Goal: Task Accomplishment & Management: Use online tool/utility

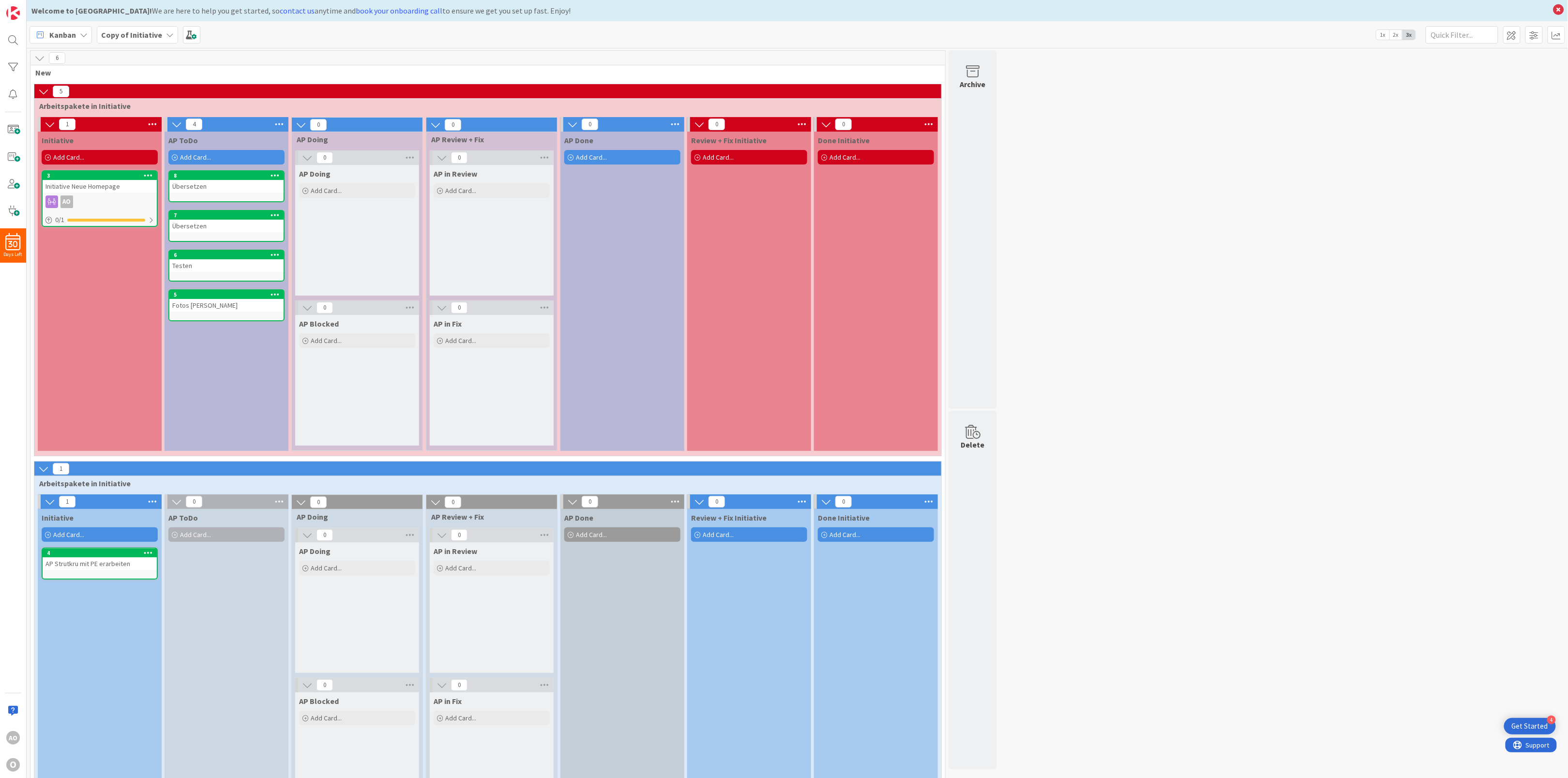
click at [89, 37] on div "Kanban" at bounding box center [60, 35] width 62 height 17
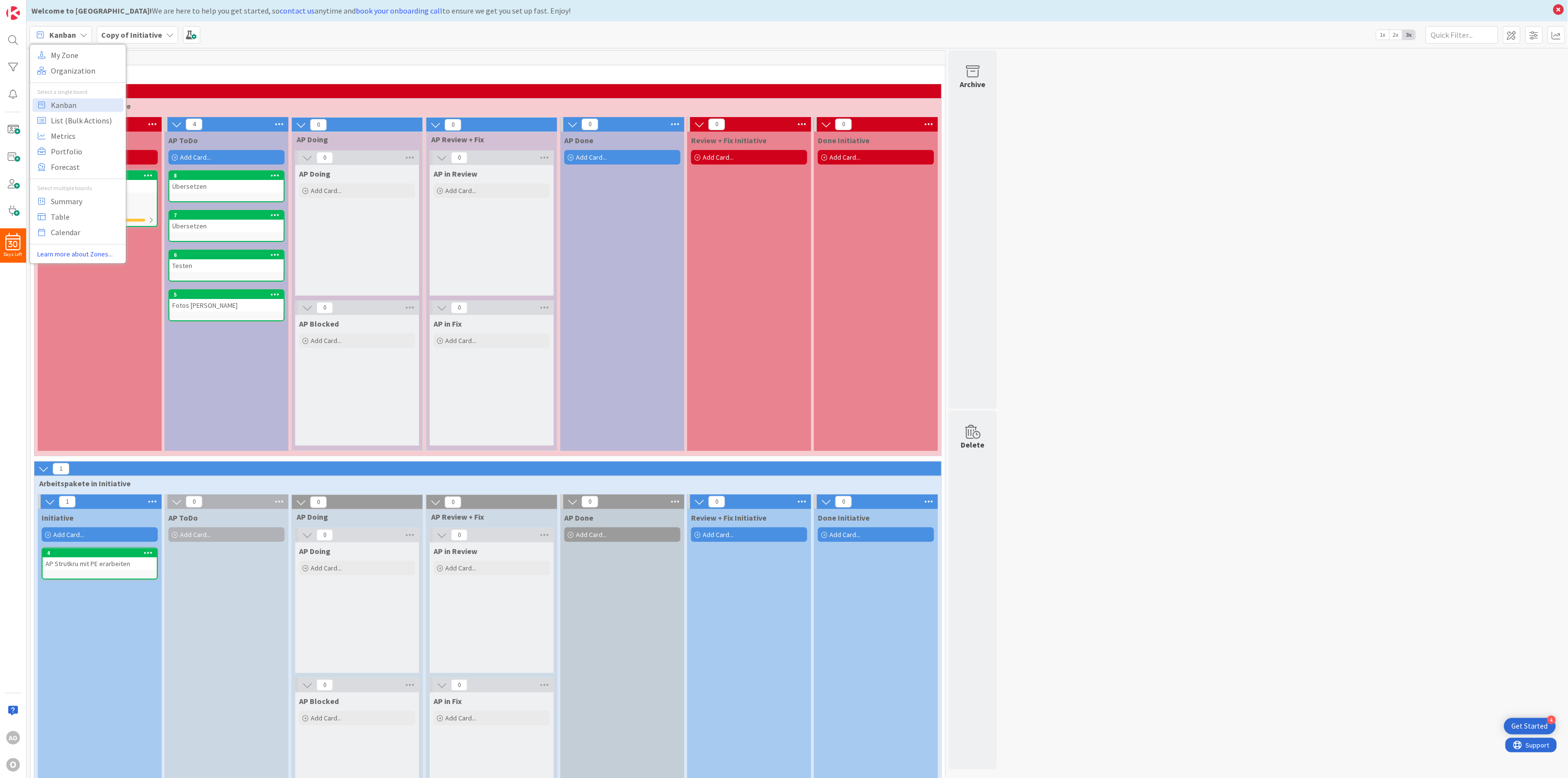
click at [89, 37] on div "Kanban" at bounding box center [60, 35] width 62 height 17
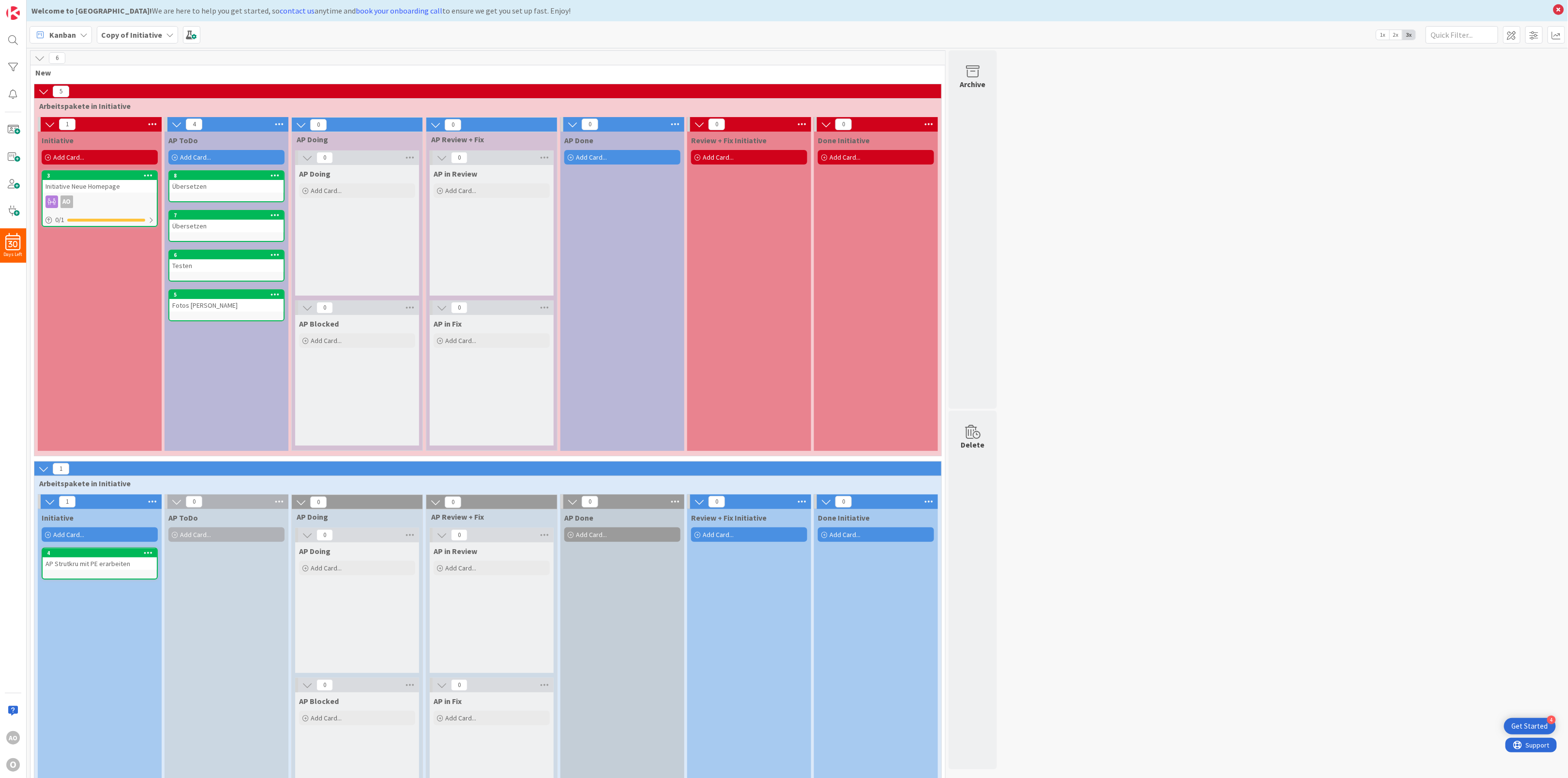
click at [87, 37] on icon at bounding box center [83, 35] width 8 height 8
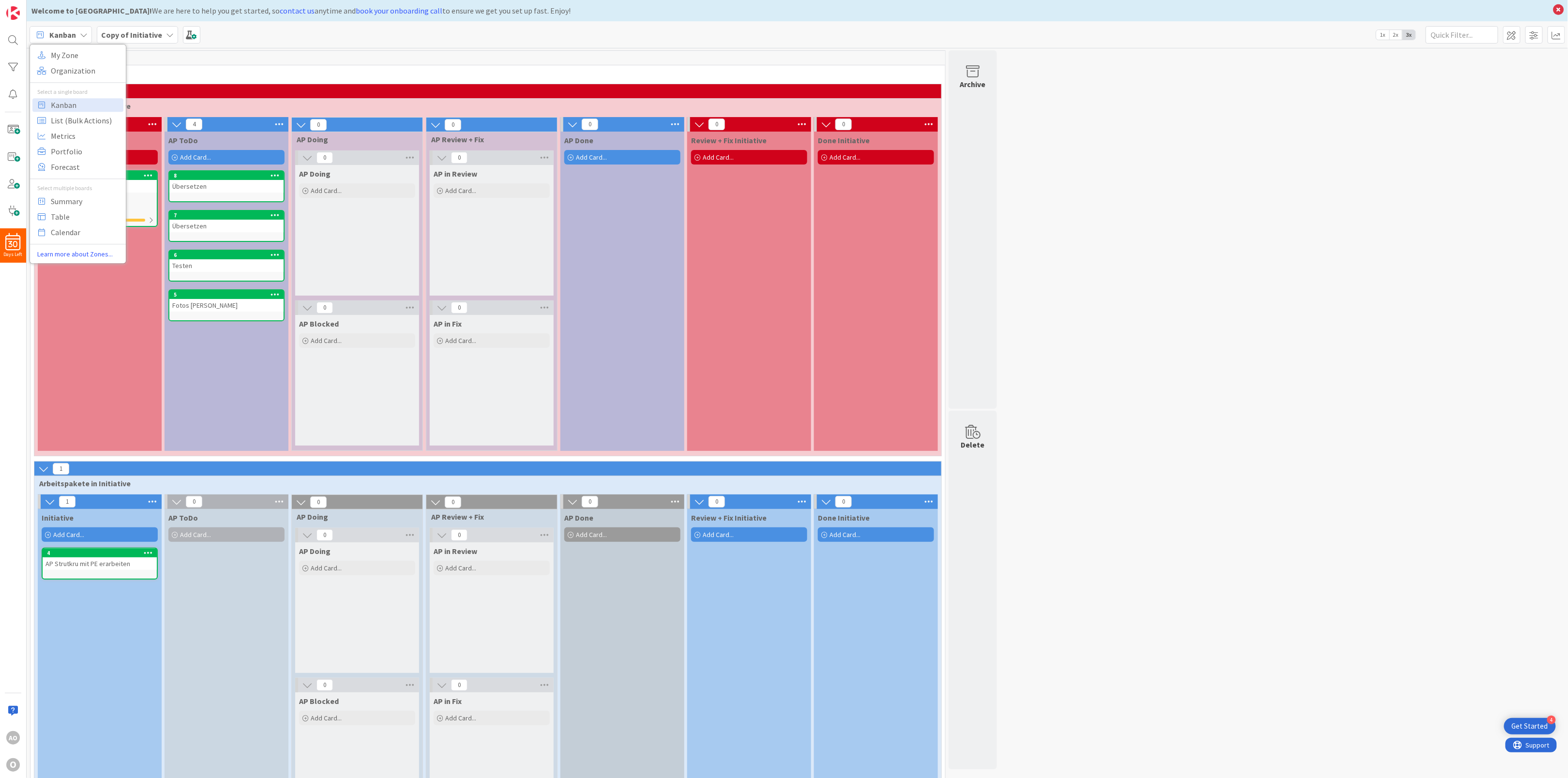
click at [87, 37] on icon at bounding box center [83, 35] width 8 height 8
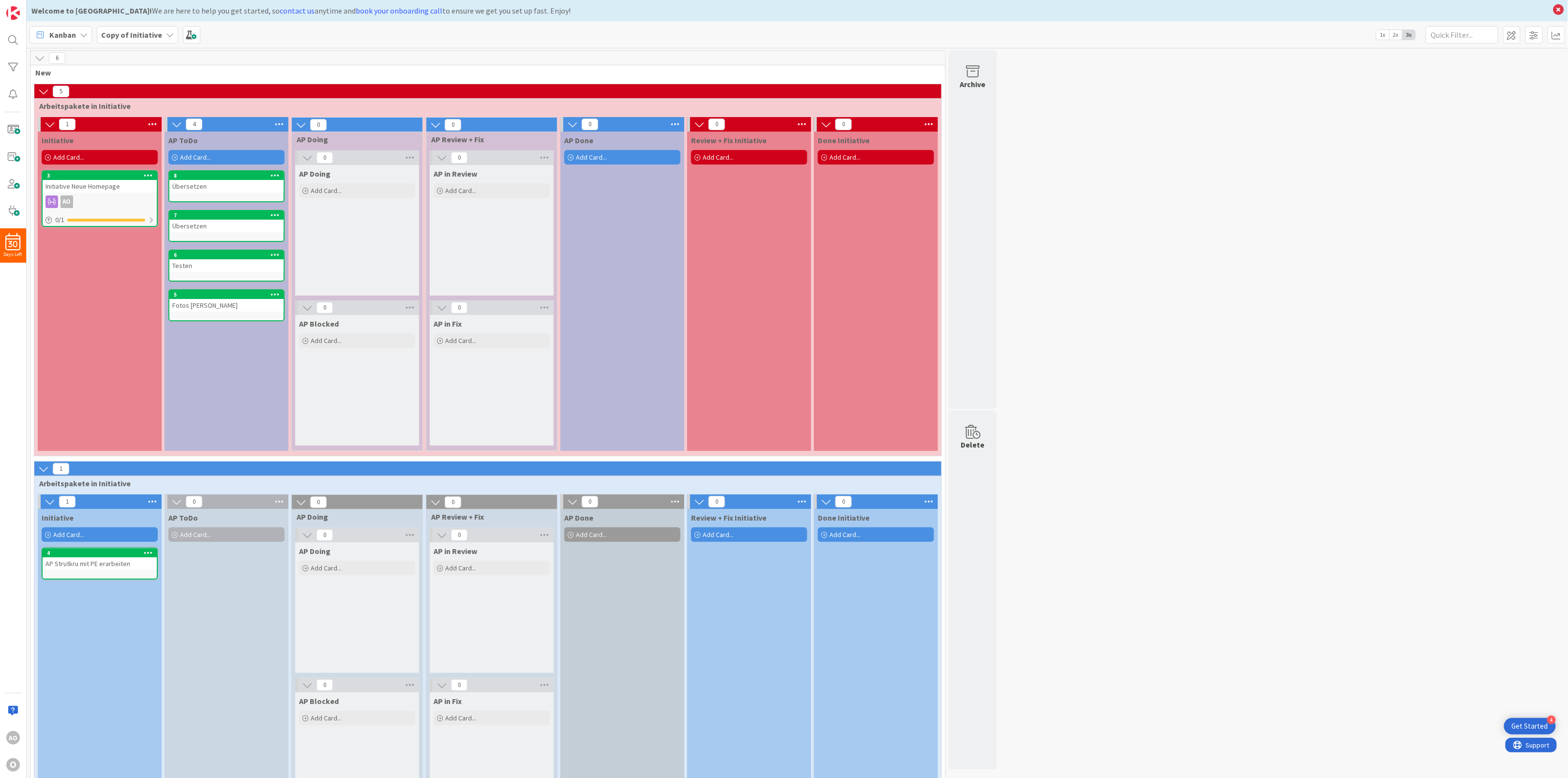
click at [141, 34] on b "Copy of Initiative" at bounding box center [131, 35] width 61 height 10
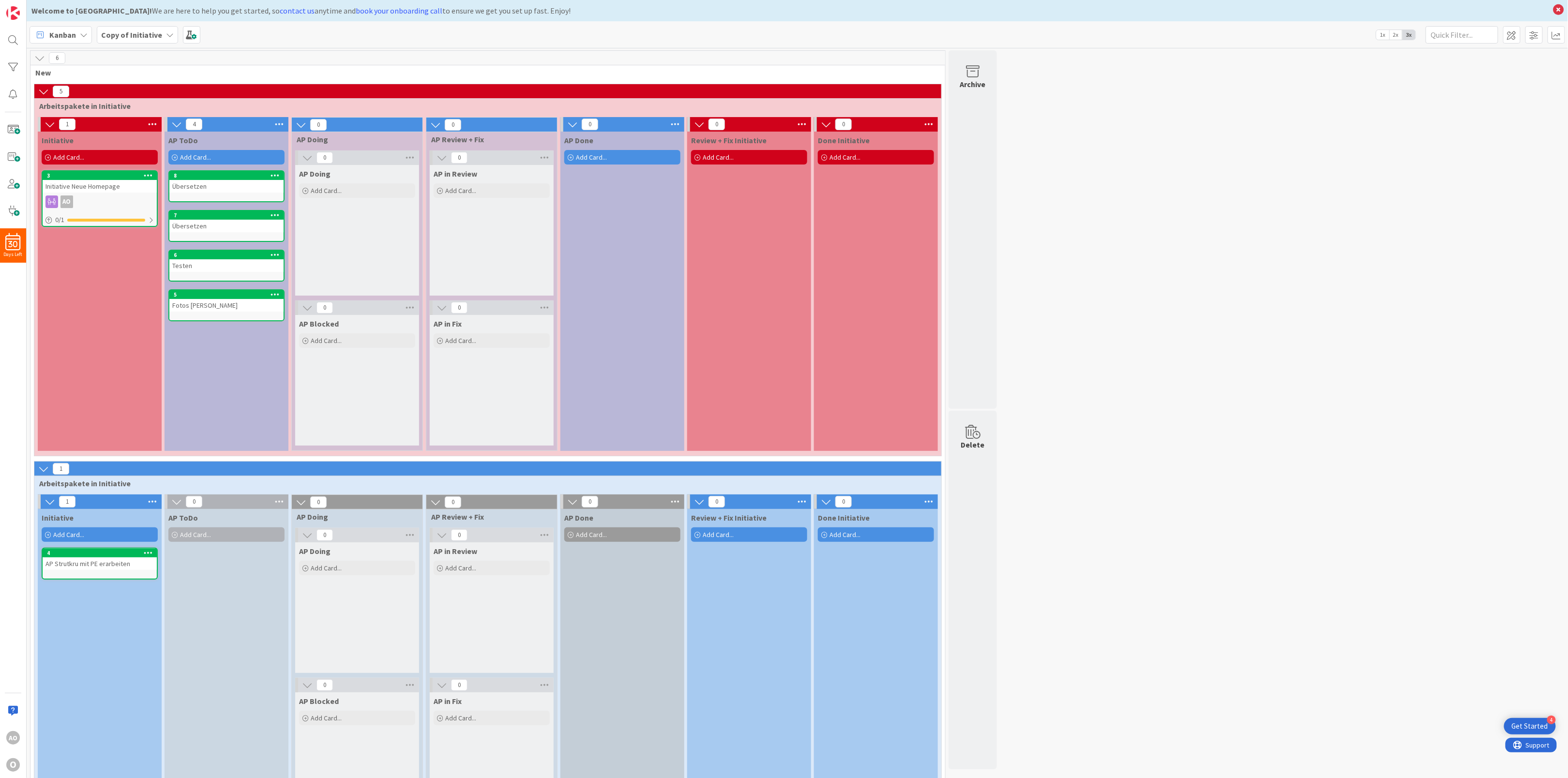
click at [231, 184] on div "Übersetzen" at bounding box center [227, 186] width 114 height 13
click at [168, 32] on icon at bounding box center [170, 35] width 8 height 8
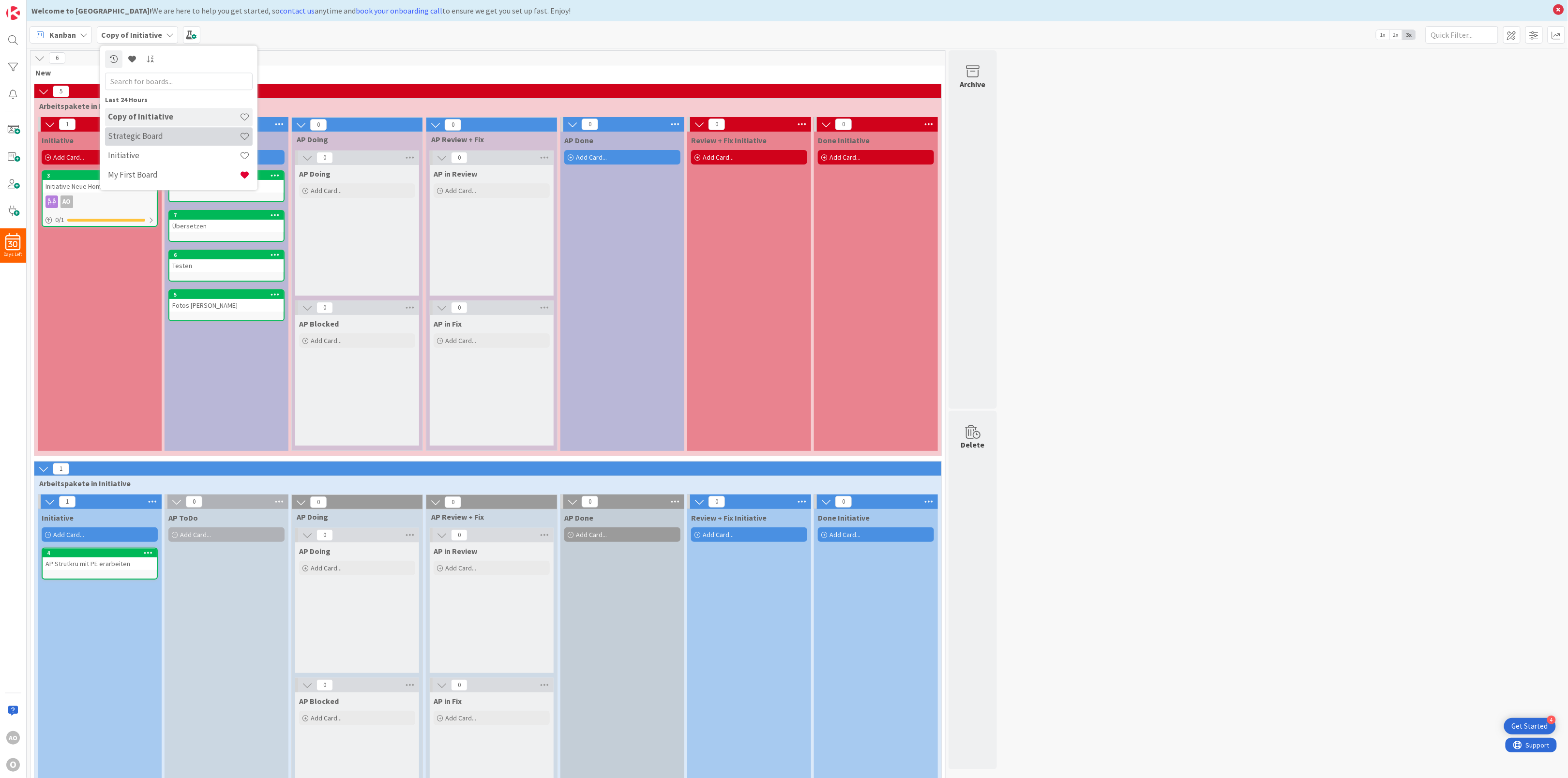
click at [152, 141] on h4 "Strategic Board" at bounding box center [173, 136] width 132 height 10
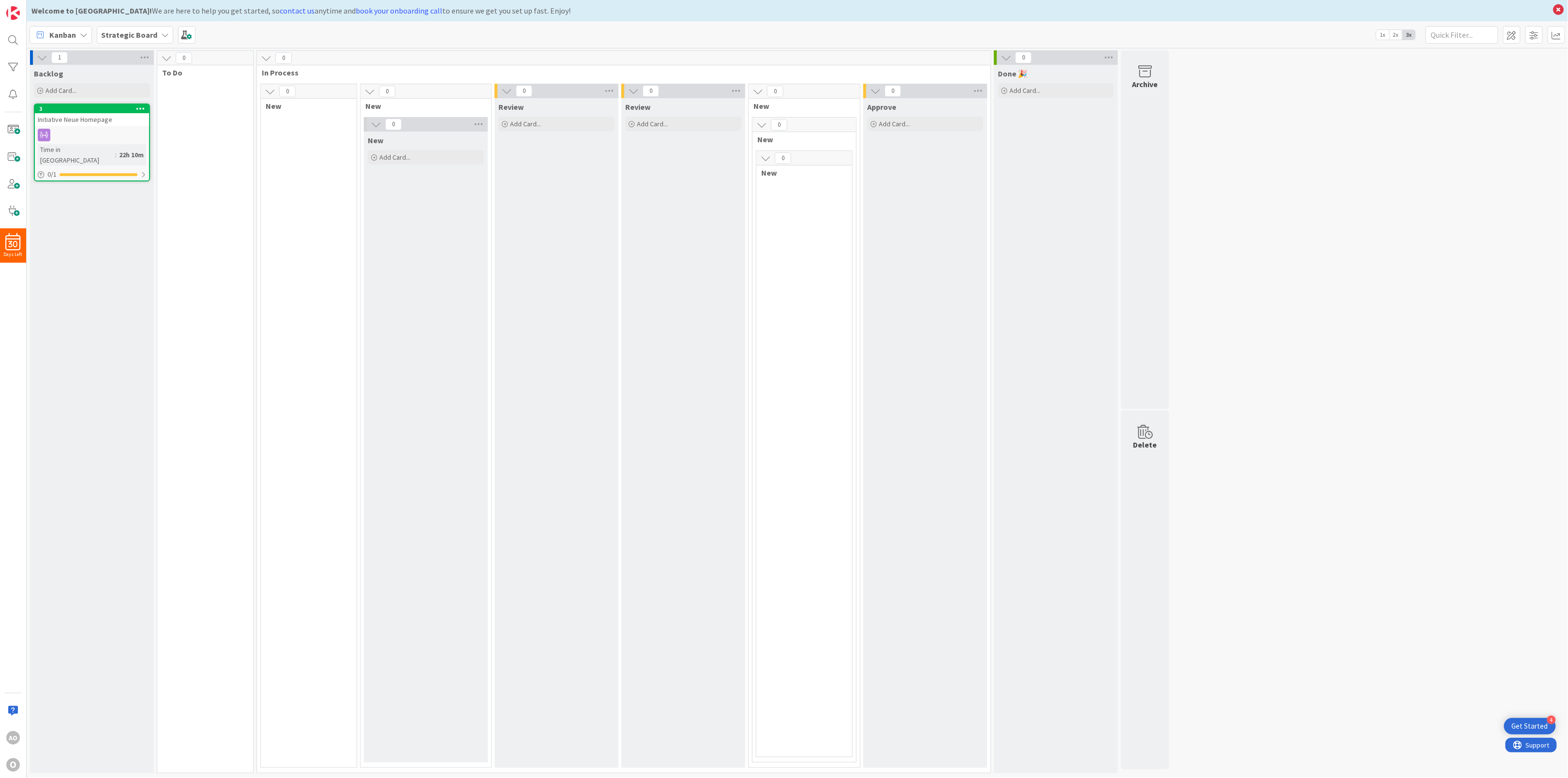
click at [165, 37] on icon at bounding box center [165, 35] width 8 height 8
